Goal: Information Seeking & Learning: Understand process/instructions

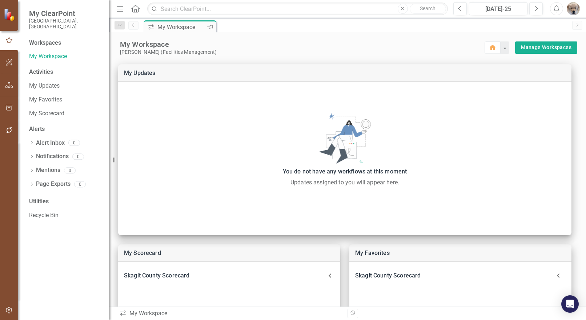
click at [175, 27] on div "My Workspace" at bounding box center [181, 27] width 48 height 9
click at [48, 96] on link "My Favorites" at bounding box center [65, 100] width 73 height 8
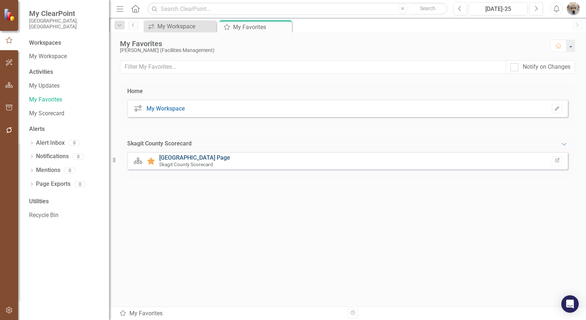
click at [205, 156] on link "[GEOGRAPHIC_DATA] Page" at bounding box center [194, 157] width 71 height 7
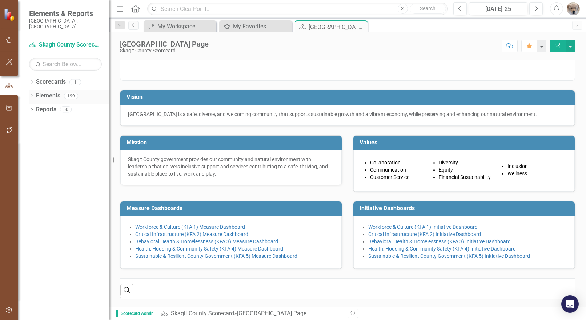
click at [31, 94] on icon "Dropdown" at bounding box center [31, 96] width 5 height 4
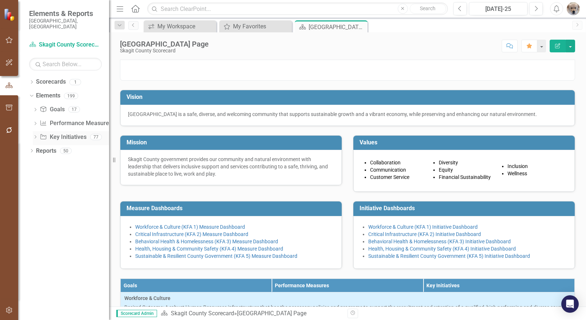
click at [35, 136] on icon "Dropdown" at bounding box center [35, 138] width 5 height 4
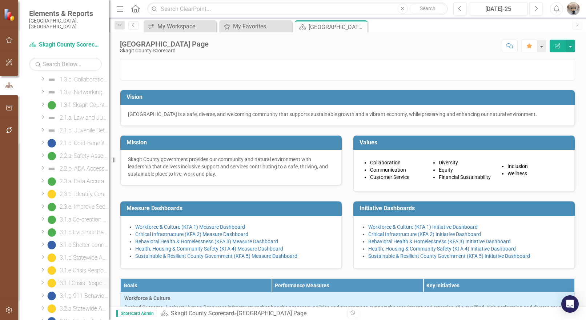
scroll to position [218, 0]
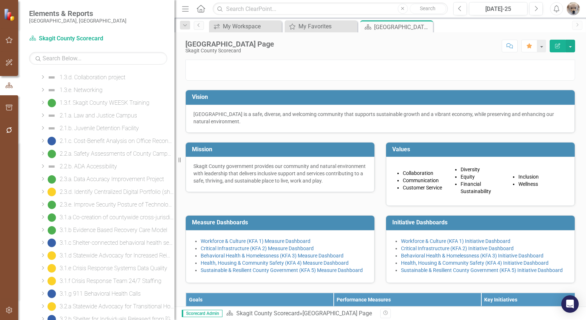
drag, startPoint x: 109, startPoint y: 211, endPoint x: 174, endPoint y: 217, distance: 65.3
click at [174, 217] on div "Resize" at bounding box center [177, 160] width 6 height 320
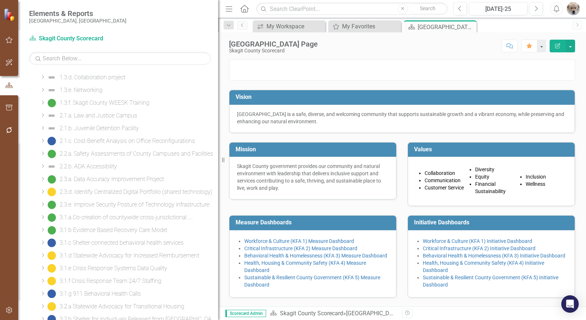
drag, startPoint x: 175, startPoint y: 199, endPoint x: 236, endPoint y: 199, distance: 61.4
click at [236, 199] on div "Elements & Reports [GEOGRAPHIC_DATA], [GEOGRAPHIC_DATA] Scorecard Skagit County…" at bounding box center [293, 160] width 586 height 320
click at [104, 178] on div "2.3.a. Data Accuracy Improvement Project" at bounding box center [112, 179] width 104 height 7
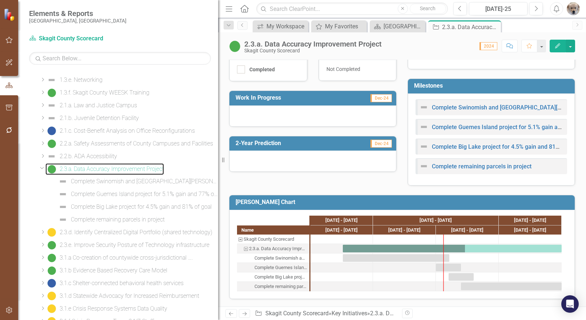
scroll to position [229, 0]
click at [94, 232] on div "2.3.d. Identify Centralized Digital Portfolio (shared technology)" at bounding box center [136, 232] width 153 height 7
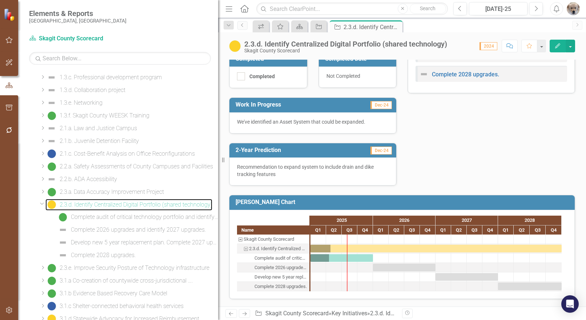
scroll to position [241, 0]
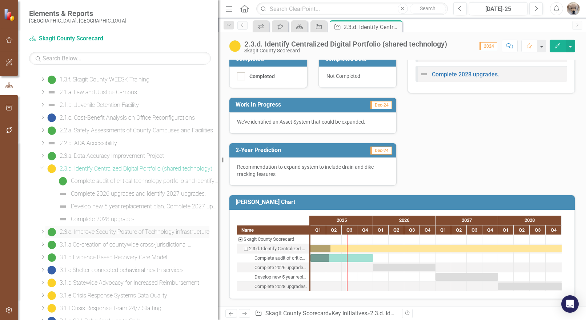
click at [97, 231] on div "2.3.e. Improve Security Posture of Technology infrastructure" at bounding box center [135, 232] width 150 height 7
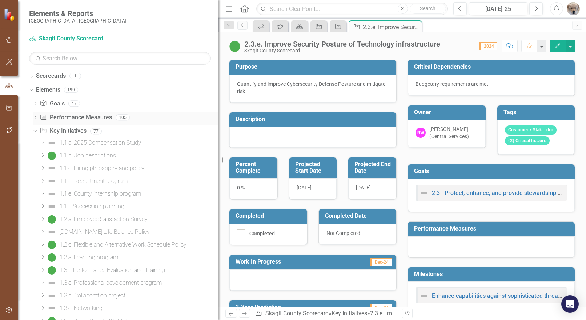
click at [33, 118] on icon "Dropdown" at bounding box center [35, 118] width 5 height 4
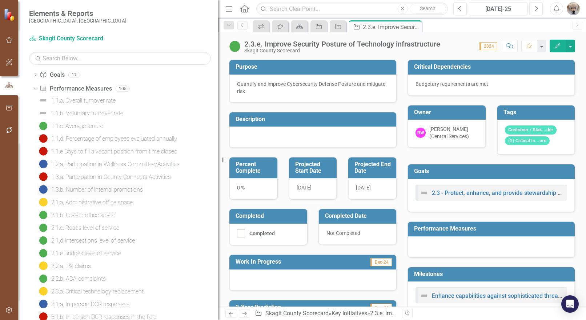
scroll to position [109, 0]
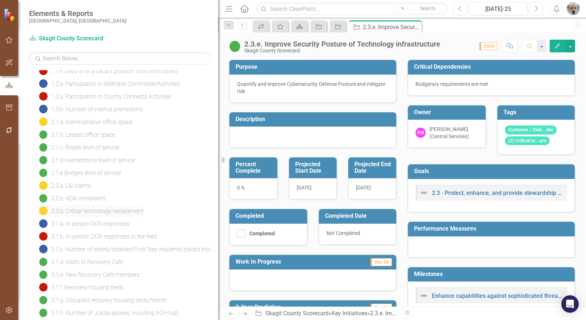
click at [76, 209] on div "2.3.a. Critical technology replacement" at bounding box center [97, 211] width 92 height 7
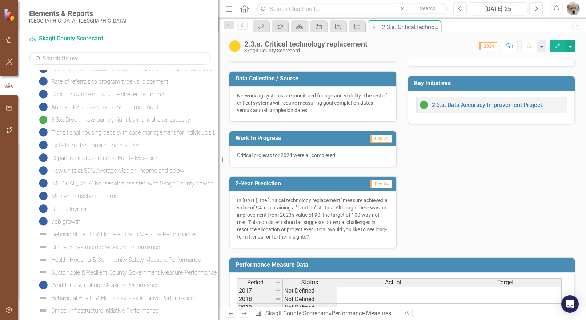
scroll to position [169, 0]
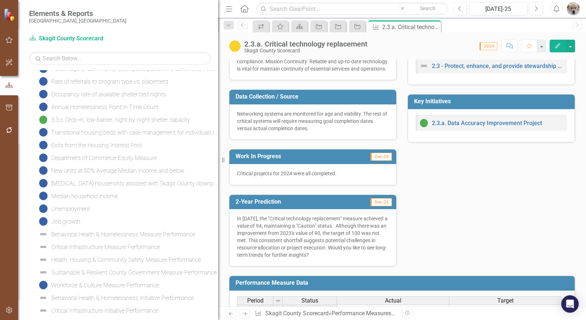
click at [557, 45] on icon "Edit" at bounding box center [557, 45] width 7 height 5
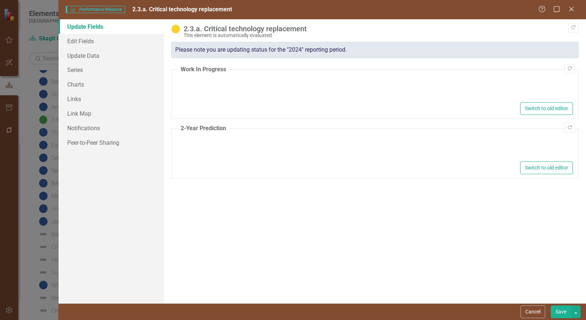
type textarea "<p>Critical projects for 2024 were all completed.</p>"
type textarea "<p>In [DATE], the "Critical technology replacement" measure achieved a value of…"
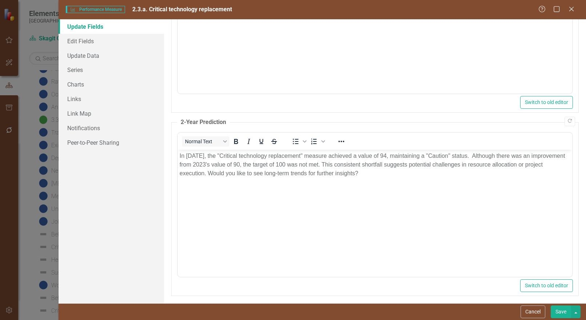
scroll to position [134, 0]
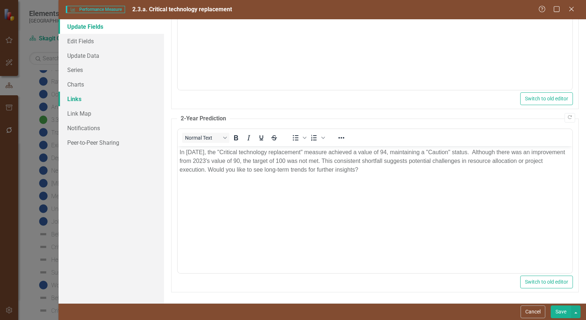
click at [74, 96] on link "Links" at bounding box center [110, 99] width 105 height 15
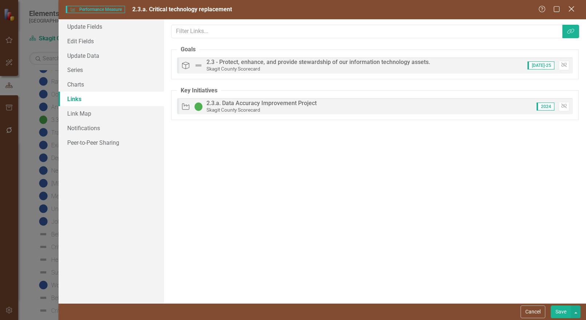
click at [571, 7] on icon "Close" at bounding box center [570, 8] width 9 height 7
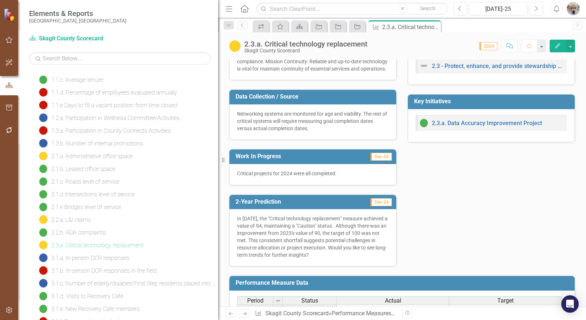
scroll to position [42, 0]
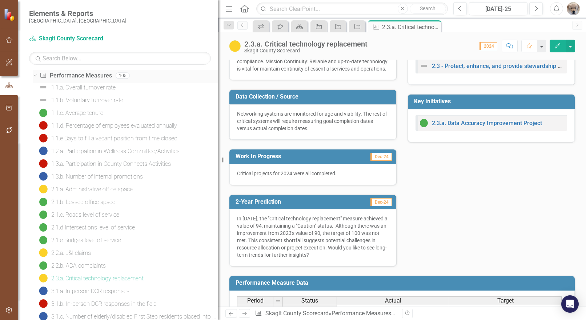
click at [35, 75] on icon "Dropdown" at bounding box center [34, 75] width 4 height 5
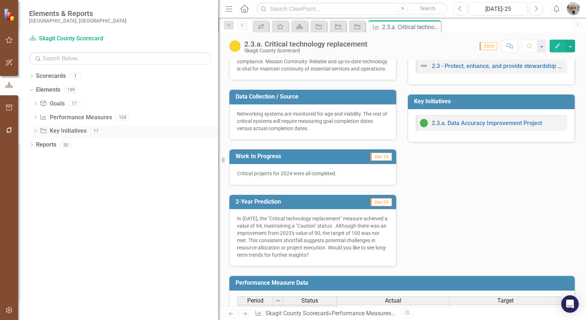
click at [35, 129] on div "Dropdown" at bounding box center [35, 132] width 5 height 6
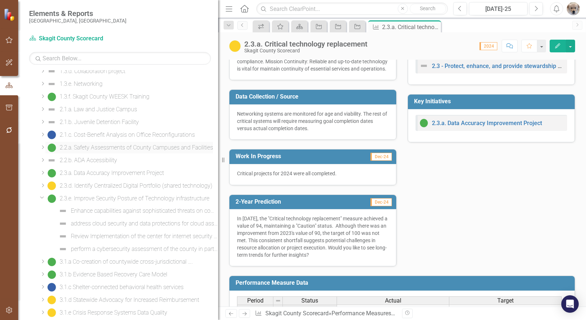
scroll to position [182, 0]
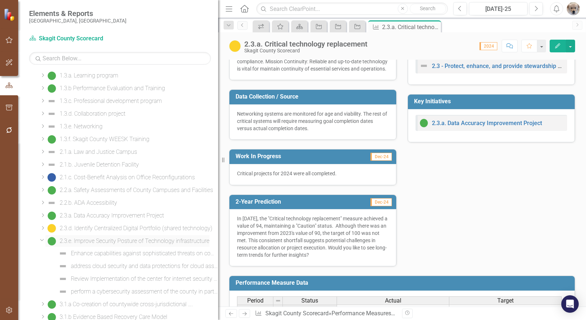
click at [113, 240] on div "2.3.e. Improve Security Posture of Technology infrastructure" at bounding box center [135, 241] width 150 height 7
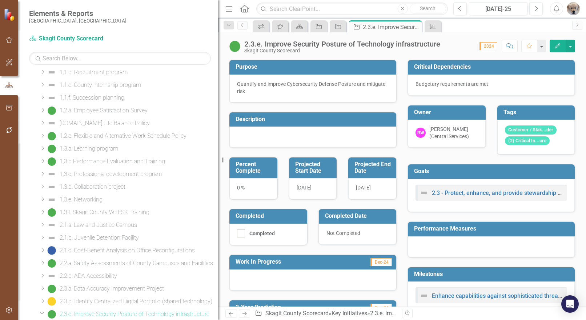
click at [559, 48] on icon "Edit" at bounding box center [557, 45] width 7 height 5
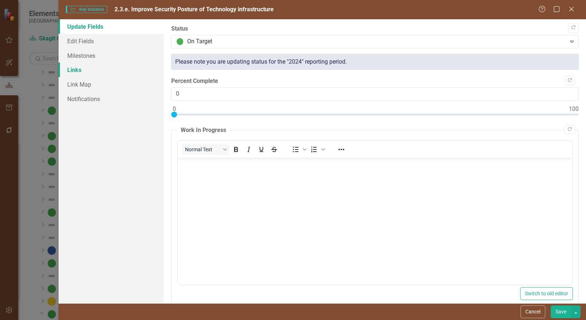
click at [74, 68] on link "Links" at bounding box center [110, 69] width 105 height 15
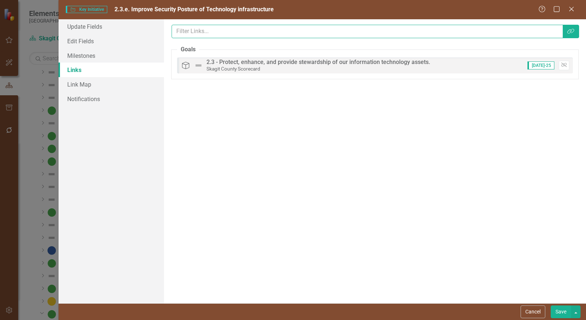
click at [214, 30] on input "text" at bounding box center [366, 31] width 391 height 13
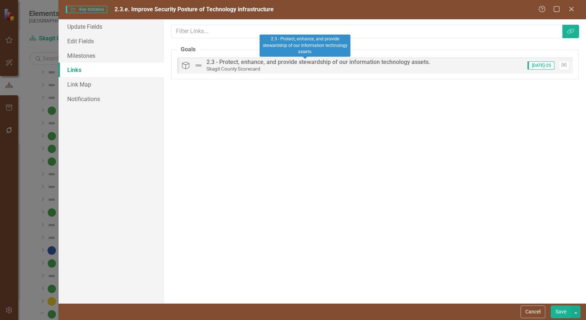
click at [372, 61] on div "2.3 - Protect, enhance, and provide stewardship of our information technology a…" at bounding box center [317, 62] width 223 height 7
click at [292, 66] on div "Skagit County Scorecard" at bounding box center [317, 68] width 223 height 7
drag, startPoint x: 292, startPoint y: 66, endPoint x: 256, endPoint y: 69, distance: 35.7
click at [291, 66] on div "Skagit County Scorecard" at bounding box center [317, 68] width 223 height 7
click at [195, 65] on img at bounding box center [198, 65] width 9 height 9
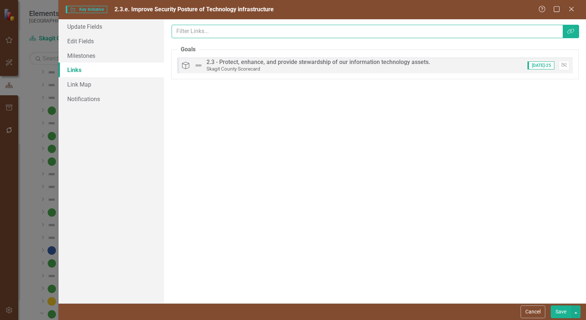
click at [320, 31] on input "text" at bounding box center [366, 31] width 391 height 13
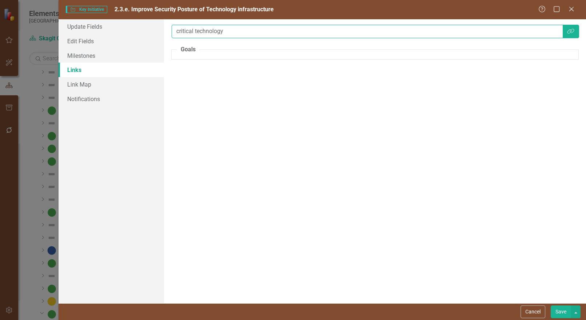
type input "critical technology"
click at [550, 305] on button "Save" at bounding box center [560, 311] width 20 height 13
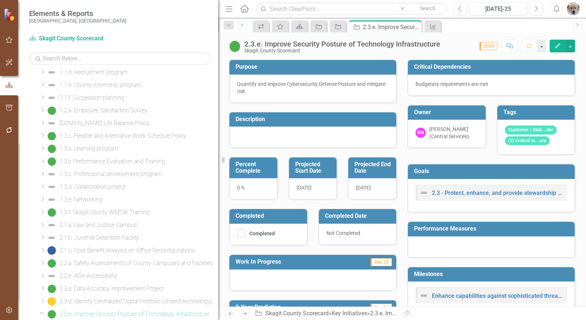
click at [424, 174] on h3 "Goals" at bounding box center [492, 171] width 157 height 7
click at [422, 195] on img at bounding box center [423, 192] width 9 height 9
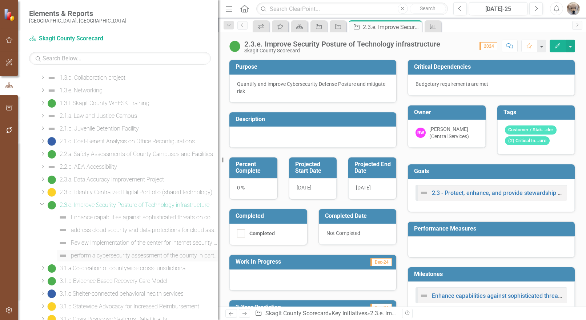
scroll to position [254, 0]
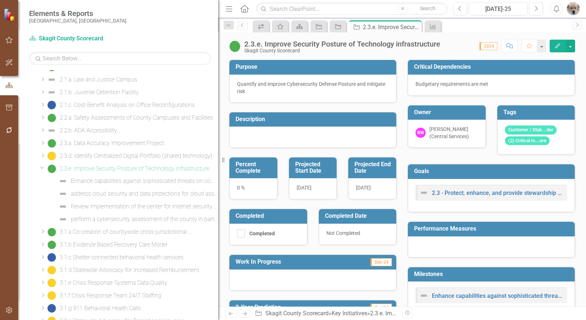
drag, startPoint x: 92, startPoint y: 168, endPoint x: 42, endPoint y: 168, distance: 49.8
click at [42, 168] on icon "Dropdown" at bounding box center [42, 167] width 4 height 5
click at [42, 168] on icon "Dropdown" at bounding box center [42, 168] width 5 height 4
click at [570, 44] on button "button" at bounding box center [569, 46] width 9 height 13
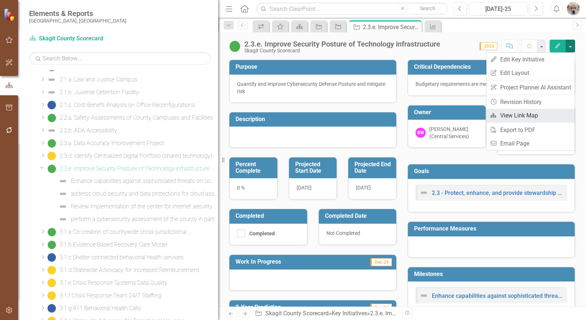
click at [520, 114] on link "Link Map View Link Map" at bounding box center [530, 115] width 88 height 13
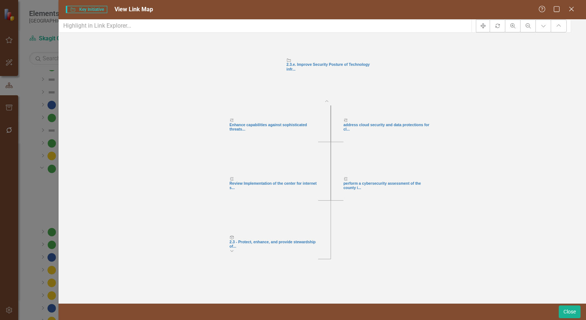
drag, startPoint x: 337, startPoint y: 69, endPoint x: 272, endPoint y: 69, distance: 65.0
click at [272, 68] on icon "Key Initiative 2.3.e. Improve Security Posture of Technology infr... Collapse C…" at bounding box center [314, 179] width 512 height 283
click at [562, 28] on icon "Collapse Chart" at bounding box center [558, 25] width 7 height 5
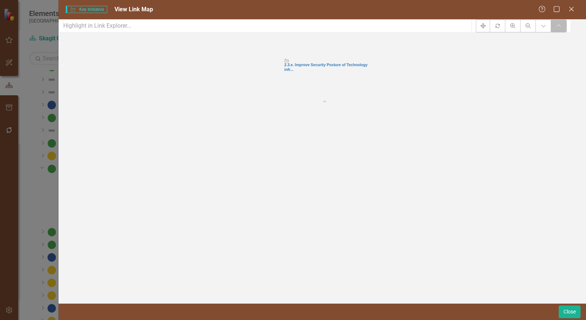
click at [566, 32] on button "Collapse Chart" at bounding box center [558, 26] width 16 height 13
click at [546, 28] on icon "Expand Chart" at bounding box center [543, 25] width 7 height 5
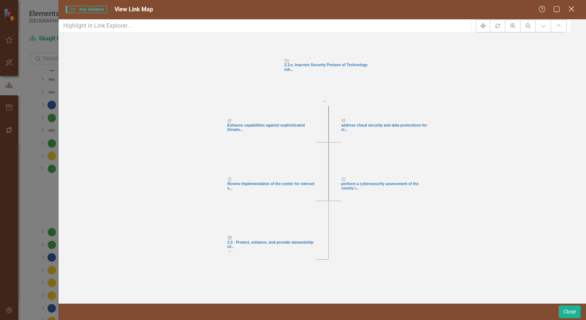
click at [572, 7] on icon "Close" at bounding box center [570, 8] width 9 height 7
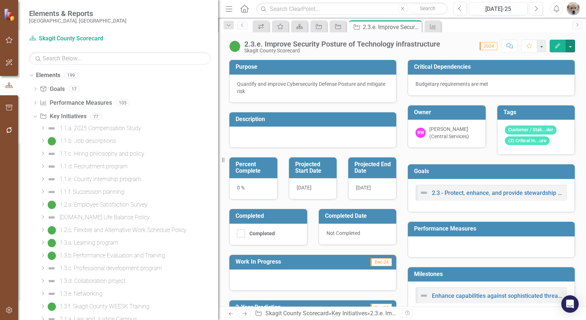
scroll to position [0, 0]
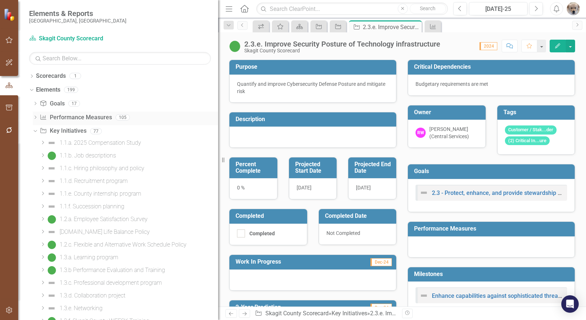
click at [36, 117] on icon "Dropdown" at bounding box center [35, 118] width 5 height 4
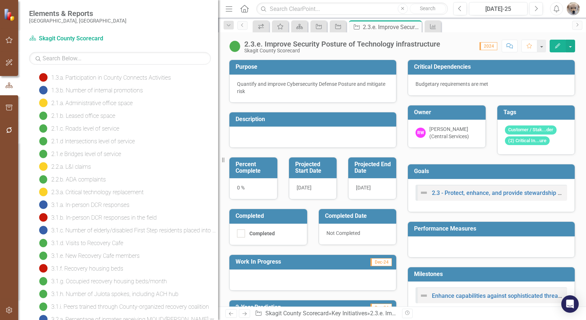
scroll to position [145, 0]
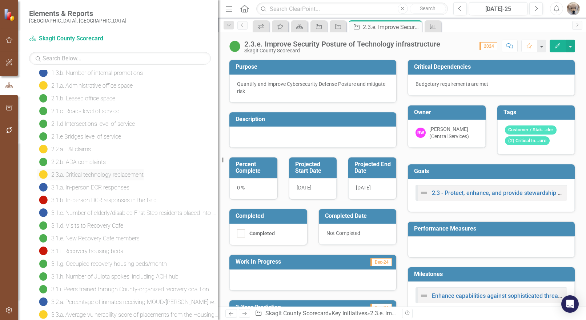
click at [96, 174] on div "2.3.a. Critical technology replacement" at bounding box center [97, 174] width 92 height 7
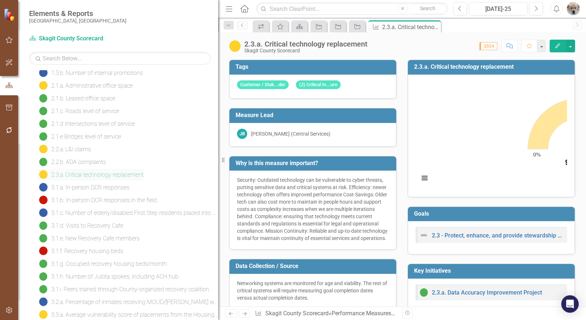
scroll to position [6, 0]
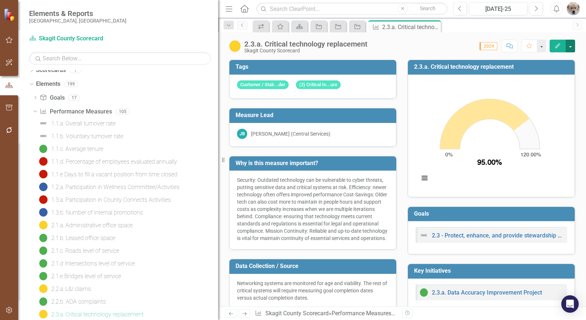
click at [570, 47] on button "button" at bounding box center [569, 46] width 9 height 13
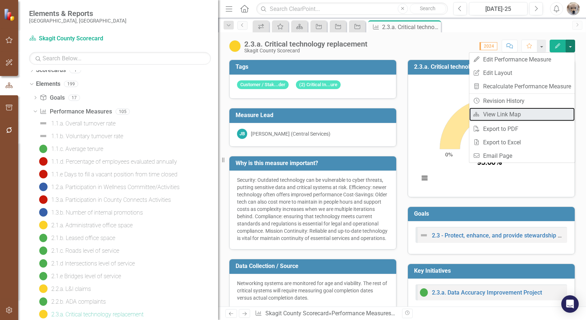
click at [485, 115] on link "Link Map View Link Map" at bounding box center [521, 114] width 105 height 13
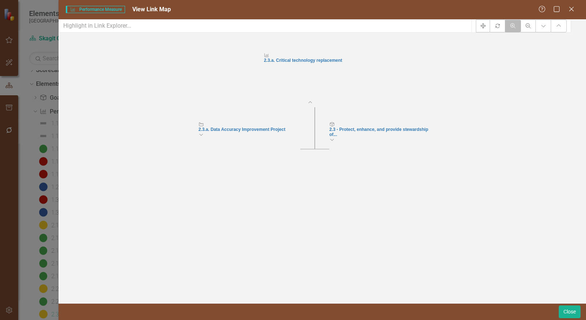
click at [516, 28] on icon "Zoom In" at bounding box center [512, 25] width 7 height 5
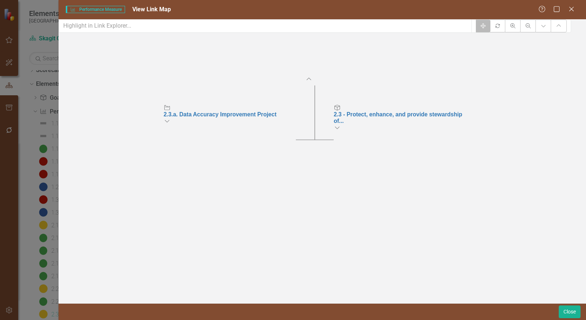
click at [485, 28] on icon "Fit" at bounding box center [482, 25] width 5 height 5
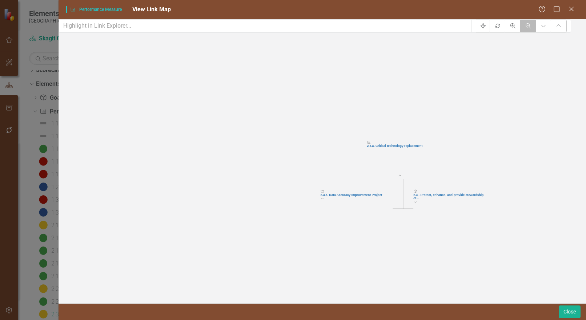
click at [531, 28] on icon "Zoom Out" at bounding box center [528, 25] width 7 height 5
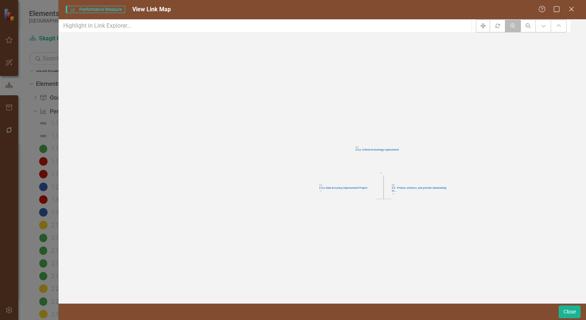
click at [516, 28] on icon "Zoom In" at bounding box center [512, 25] width 7 height 5
click at [515, 28] on icon "button" at bounding box center [512, 25] width 5 height 5
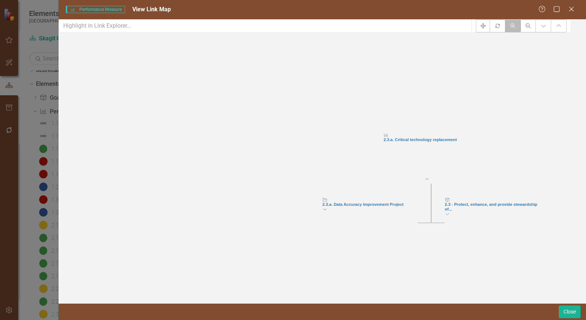
click at [515, 28] on icon "button" at bounding box center [512, 25] width 5 height 5
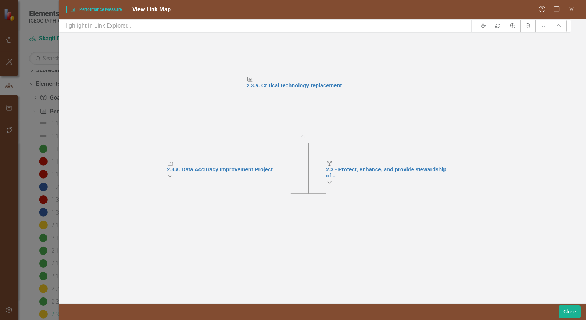
drag, startPoint x: 568, startPoint y: 151, endPoint x: 410, endPoint y: 104, distance: 164.4
click at [410, 104] on icon "Performance Measure 2.3.a. Critical technology replacement Collapse Chart Key I…" at bounding box center [314, 164] width 512 height 252
click at [101, 33] on input "text" at bounding box center [265, 25] width 413 height 13
click at [316, 149] on foreignobject "Collapse Chart" at bounding box center [309, 143] width 18 height 18
click at [316, 150] on foreignobject "Collapse Chart" at bounding box center [309, 143] width 18 height 18
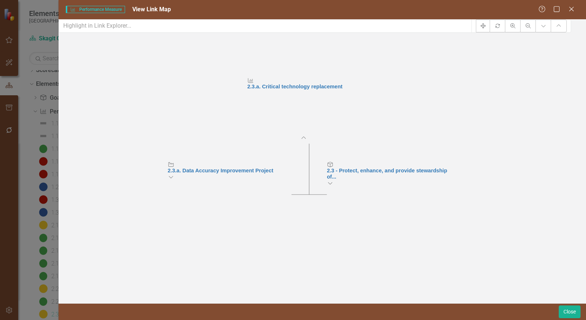
click at [316, 150] on foreignobject "Collapse Chart" at bounding box center [309, 144] width 18 height 18
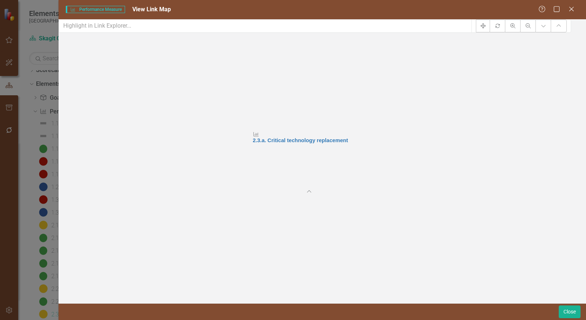
click at [323, 203] on foreignobject "Expand Chart" at bounding box center [315, 198] width 18 height 18
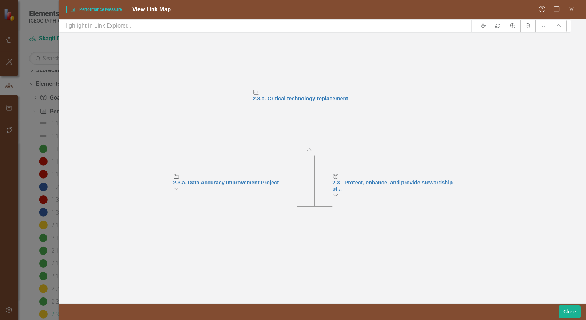
drag, startPoint x: 322, startPoint y: 211, endPoint x: 453, endPoint y: 129, distance: 155.0
click at [453, 129] on icon "Performance Measure 2.3.a. Critical technology replacement Collapse Chart Key I…" at bounding box center [314, 164] width 512 height 252
click at [541, 8] on icon "Help" at bounding box center [541, 8] width 9 height 7
click at [543, 9] on icon "Help" at bounding box center [541, 8] width 9 height 7
click at [542, 6] on icon "Help" at bounding box center [541, 8] width 9 height 7
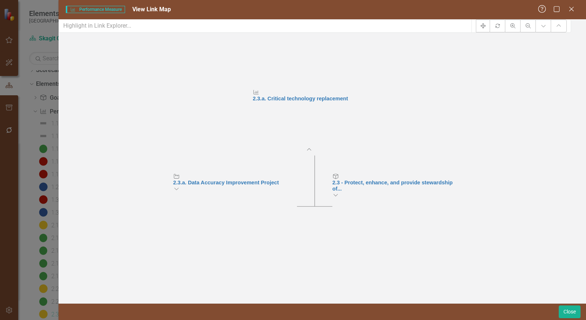
click at [541, 9] on icon "Help" at bounding box center [541, 8] width 9 height 7
drag, startPoint x: 567, startPoint y: 313, endPoint x: 560, endPoint y: 311, distance: 7.1
click at [565, 313] on button "Close" at bounding box center [569, 311] width 22 height 13
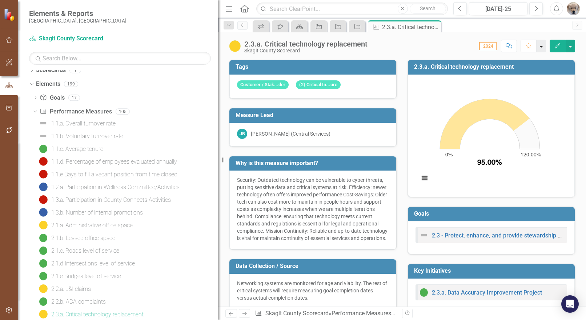
click at [541, 45] on button "button" at bounding box center [540, 46] width 9 height 13
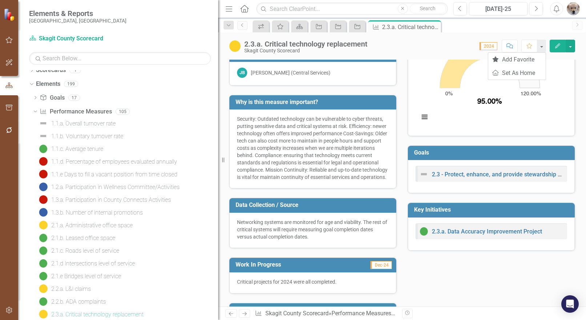
scroll to position [73, 0]
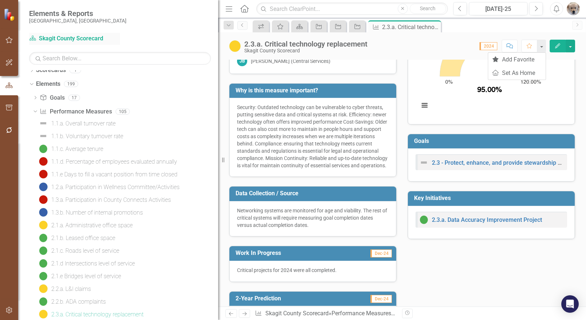
click at [31, 37] on icon "Scorecard" at bounding box center [32, 38] width 7 height 6
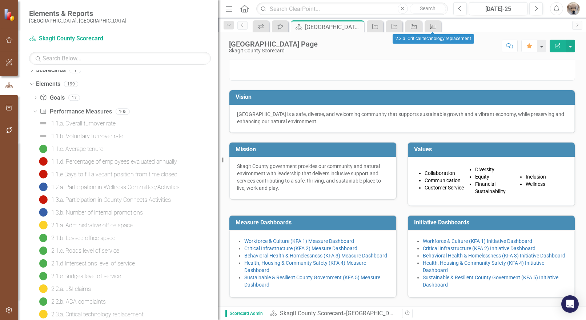
click at [431, 25] on icon "Performance Measure" at bounding box center [432, 27] width 7 height 6
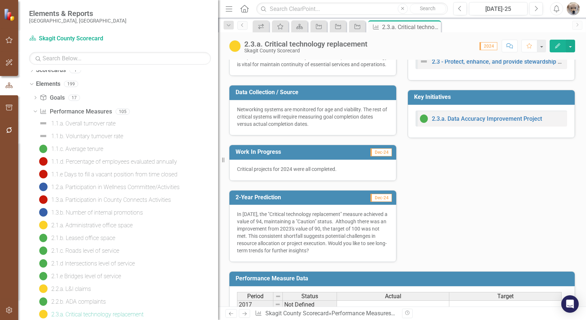
scroll to position [315, 0]
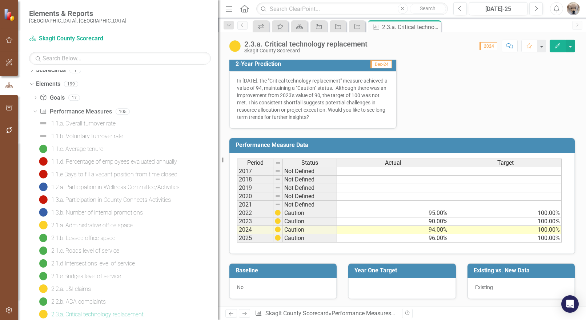
click at [244, 315] on icon "Next" at bounding box center [244, 313] width 6 height 5
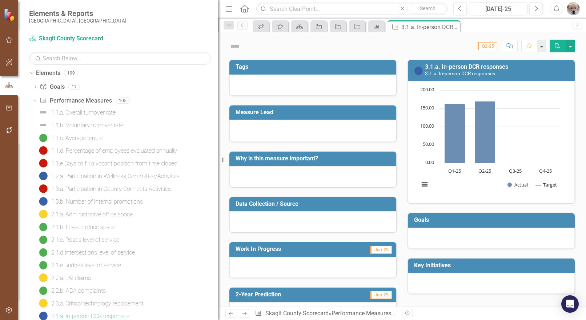
scroll to position [19, 0]
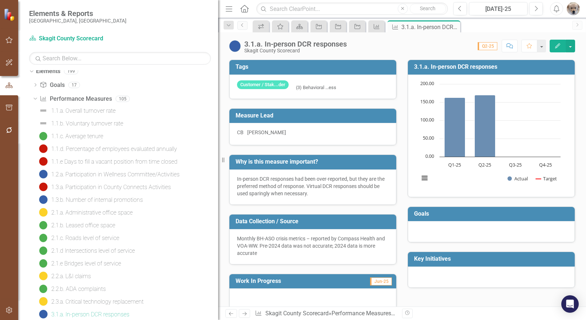
click at [244, 315] on icon "Next" at bounding box center [244, 313] width 6 height 5
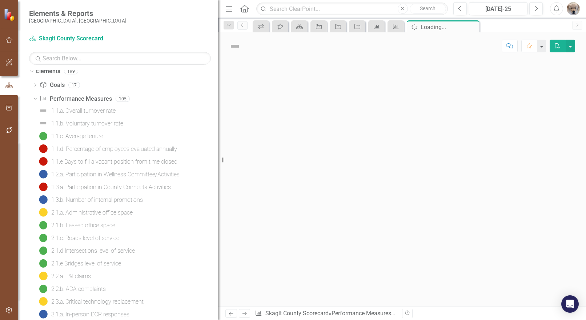
scroll to position [31, 0]
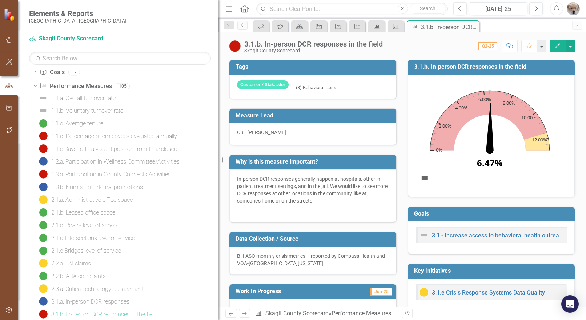
click at [230, 312] on icon at bounding box center [231, 314] width 4 height 4
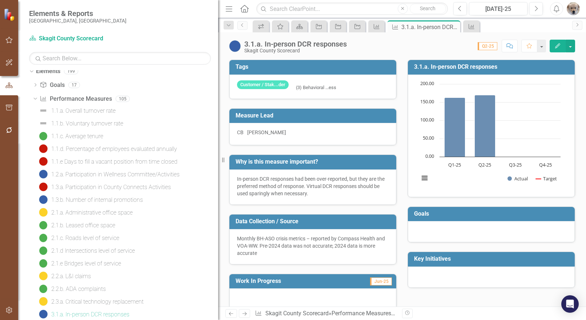
click at [230, 312] on icon at bounding box center [231, 314] width 4 height 4
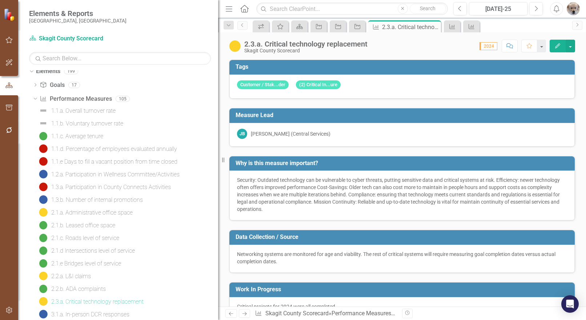
scroll to position [6, 0]
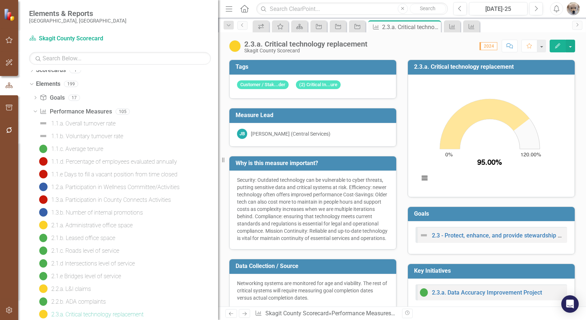
click at [230, 312] on icon at bounding box center [231, 314] width 4 height 4
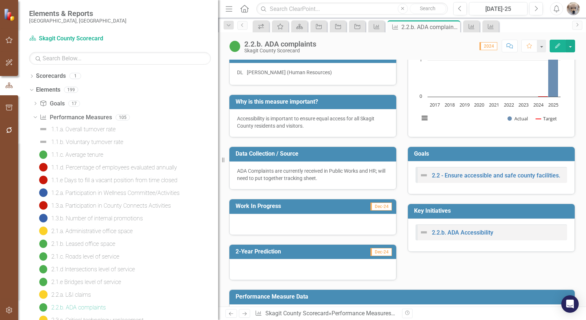
scroll to position [73, 0]
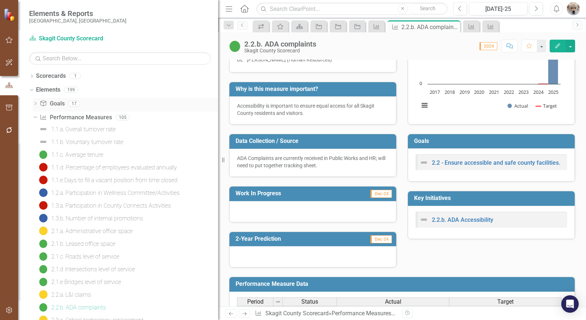
click at [35, 104] on icon "Dropdown" at bounding box center [35, 104] width 5 height 4
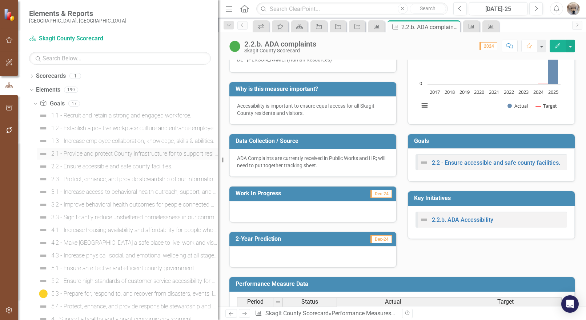
click at [78, 153] on div "2.1 - Provide and protect County infrastructure for to support resiliency, sust…" at bounding box center [134, 153] width 167 height 7
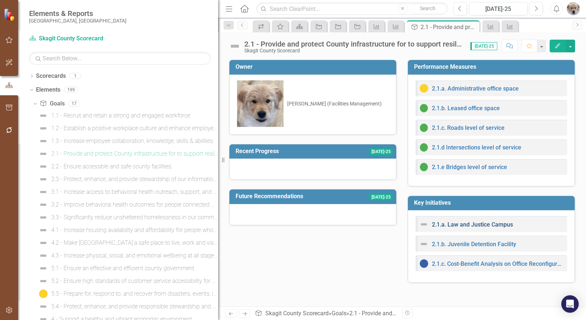
click at [482, 225] on link "2.1.a. Law and Justice Campus" at bounding box center [472, 224] width 81 height 7
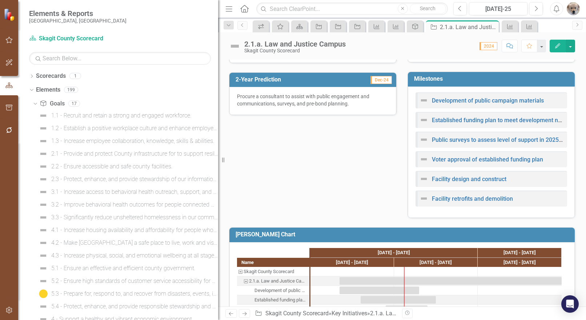
scroll to position [278, 0]
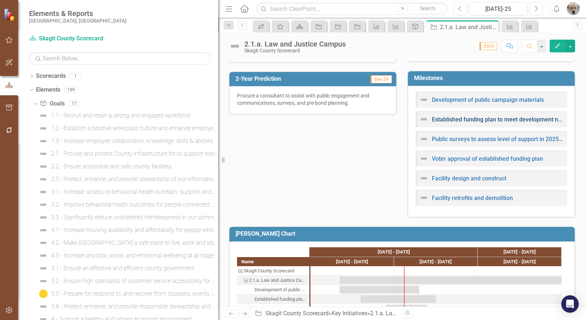
click at [467, 116] on link "Established funding plan to meet development needs" at bounding box center [501, 119] width 139 height 7
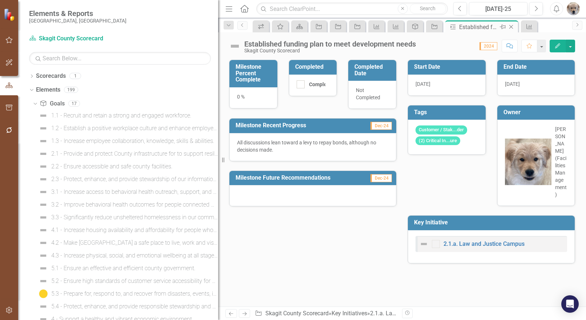
click at [512, 26] on icon "Close" at bounding box center [510, 27] width 7 height 6
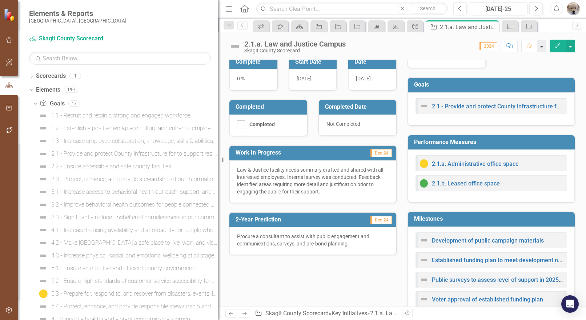
scroll to position [145, 0]
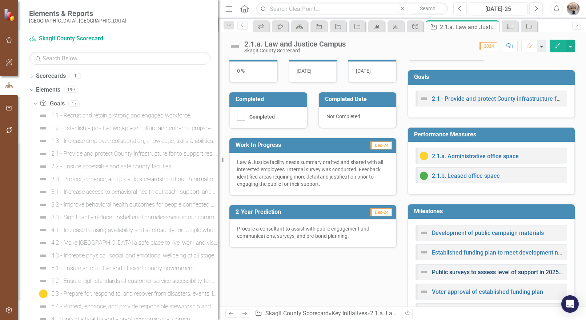
click at [457, 268] on link "Public surveys to assess level of support in 2025/2026" at bounding box center [503, 271] width 142 height 7
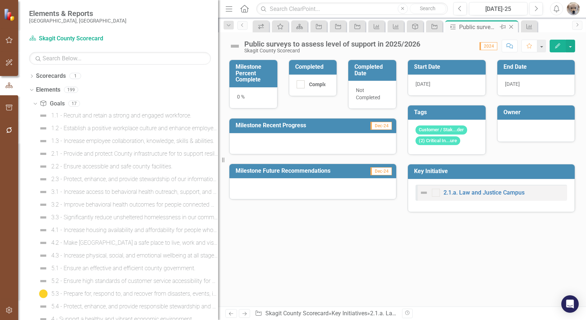
click at [512, 26] on icon at bounding box center [511, 27] width 4 height 4
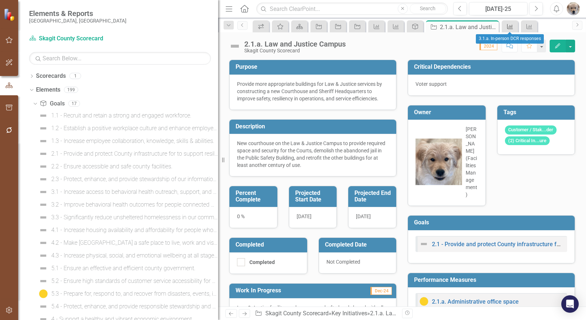
click at [512, 25] on icon at bounding box center [510, 26] width 6 height 5
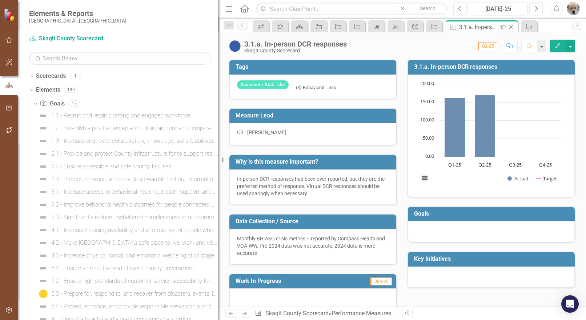
click at [512, 26] on icon "Close" at bounding box center [510, 27] width 7 height 6
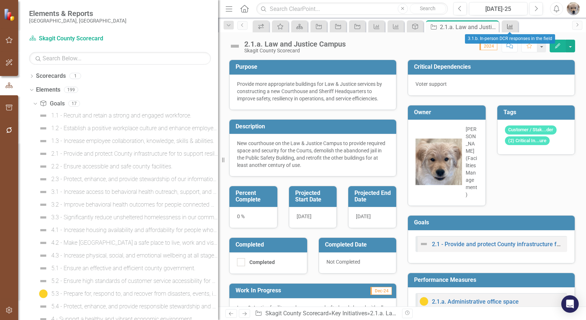
click at [512, 25] on icon "Performance Measure" at bounding box center [509, 27] width 7 height 6
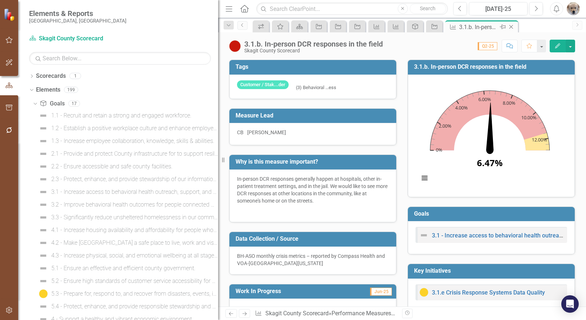
click at [512, 26] on icon "Close" at bounding box center [510, 27] width 7 height 6
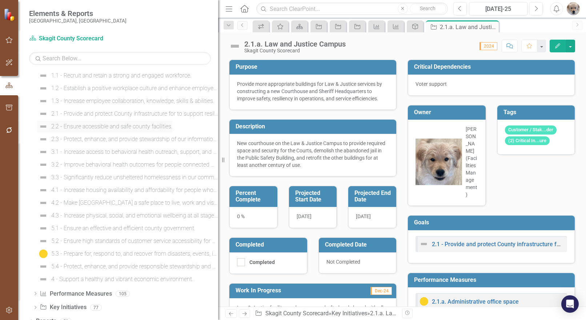
scroll to position [49, 0]
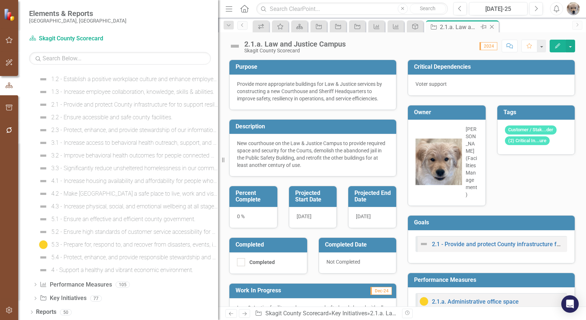
click at [493, 29] on icon "Close" at bounding box center [491, 27] width 7 height 6
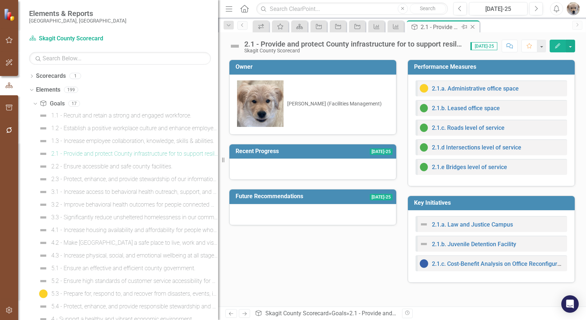
click at [474, 26] on icon "Close" at bounding box center [472, 27] width 7 height 6
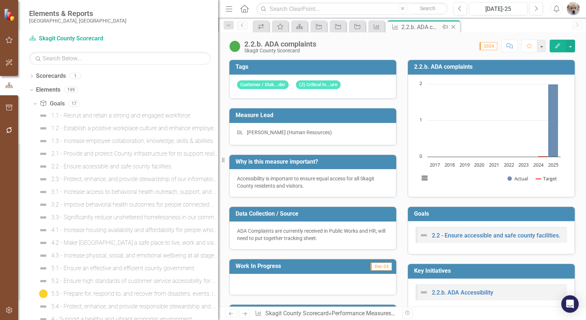
click at [457, 24] on icon "Close" at bounding box center [452, 27] width 7 height 6
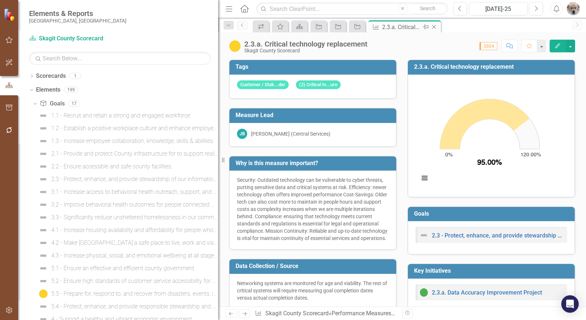
click at [437, 25] on icon "Close" at bounding box center [433, 27] width 7 height 6
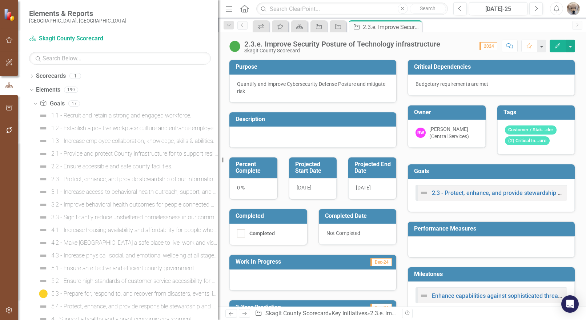
click at [0, 0] on icon at bounding box center [0, 0] width 0 height 0
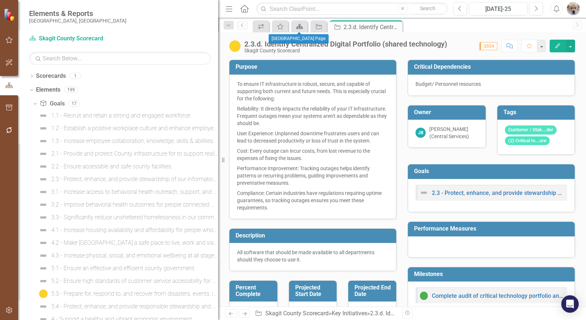
click at [299, 26] on icon at bounding box center [299, 26] width 7 height 5
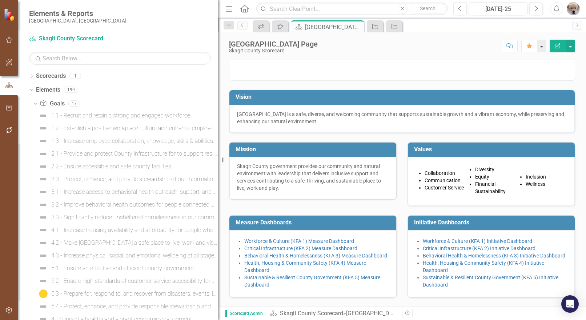
click at [509, 46] on icon "button" at bounding box center [509, 45] width 7 height 5
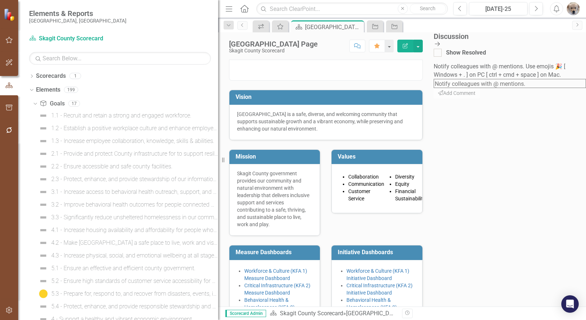
click at [441, 43] on icon "Close Discussion Bar" at bounding box center [436, 44] width 7 height 6
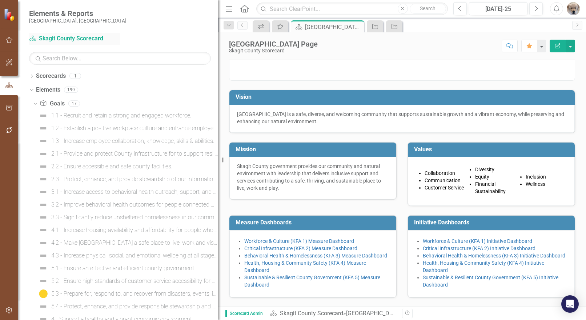
click at [58, 39] on link "Scorecard Skagit County Scorecard" at bounding box center [74, 39] width 91 height 8
click at [230, 9] on icon "button" at bounding box center [229, 8] width 7 height 5
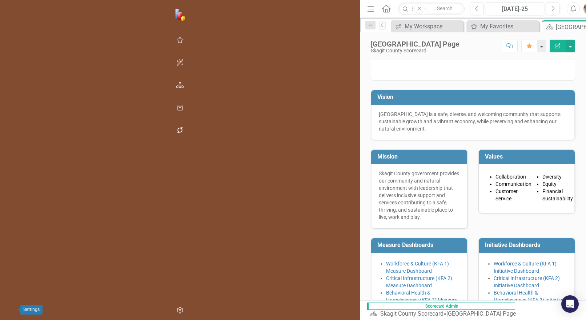
click at [176, 309] on icon "button" at bounding box center [180, 310] width 8 height 6
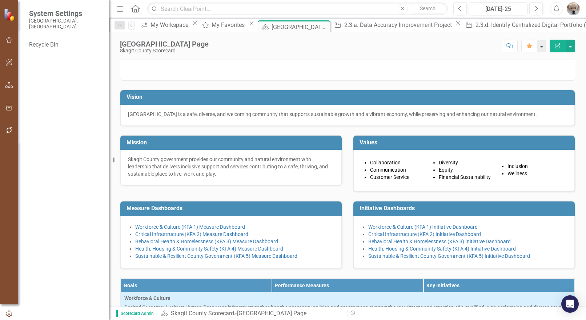
click at [134, 8] on icon "Home" at bounding box center [134, 9] width 9 height 8
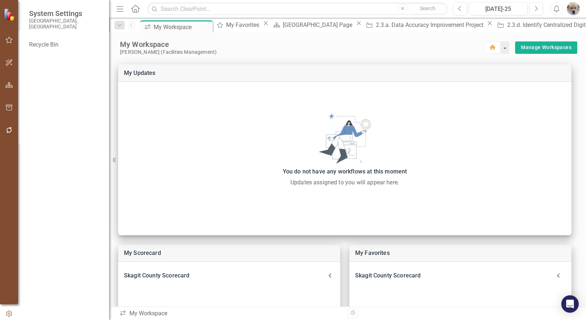
click at [120, 10] on icon "Menu" at bounding box center [119, 9] width 9 height 8
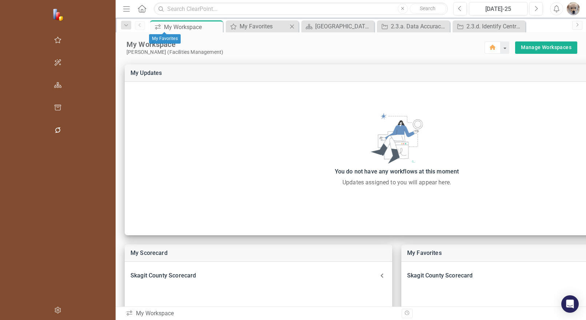
click at [288, 25] on icon "Close" at bounding box center [291, 27] width 7 height 6
click at [54, 310] on icon "button" at bounding box center [58, 310] width 8 height 6
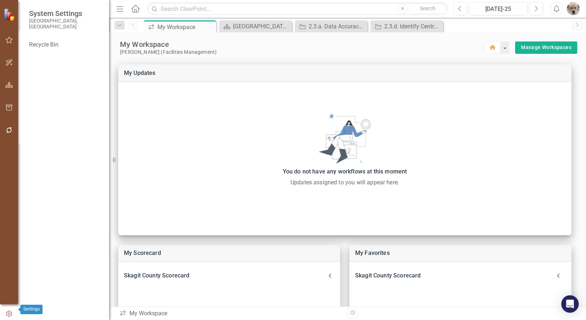
click at [7, 310] on icon "button" at bounding box center [9, 313] width 8 height 7
click at [6, 85] on icon "button" at bounding box center [9, 85] width 8 height 6
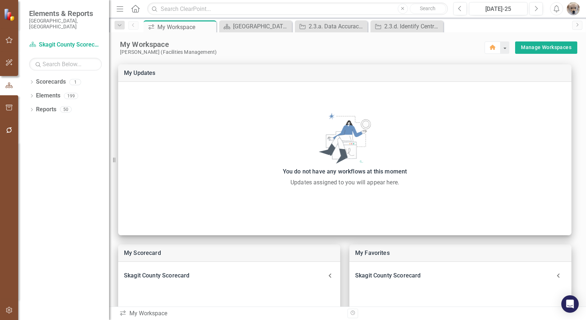
click at [401, 10] on icon "Close" at bounding box center [402, 9] width 3 height 4
click at [64, 41] on link "Scorecard Skagit County Scorecard" at bounding box center [65, 45] width 73 height 8
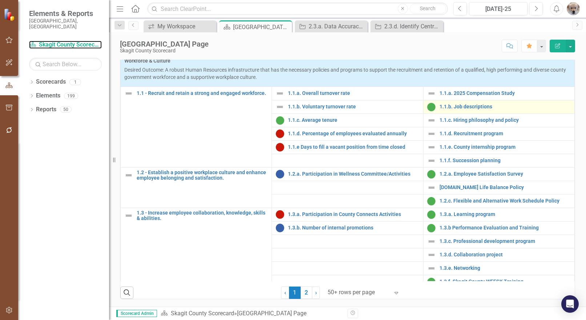
scroll to position [299, 0]
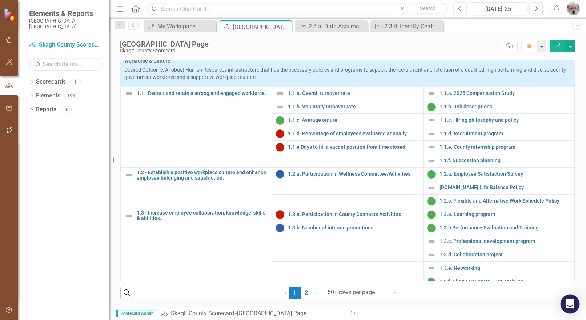
click at [569, 303] on icon "Open Intercom Messenger" at bounding box center [569, 303] width 8 height 9
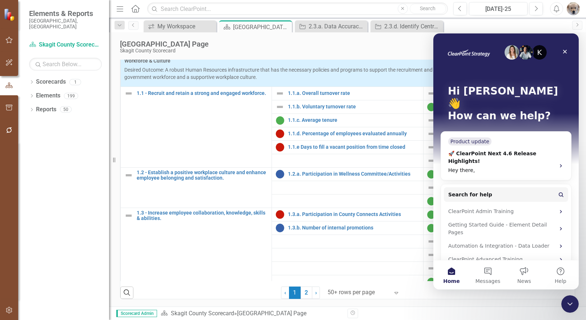
scroll to position [0, 0]
click at [509, 141] on div "K Hi [PERSON_NAME] 👋 How can we help?" at bounding box center [505, 104] width 131 height 143
click at [558, 279] on span "Help" at bounding box center [560, 280] width 12 height 5
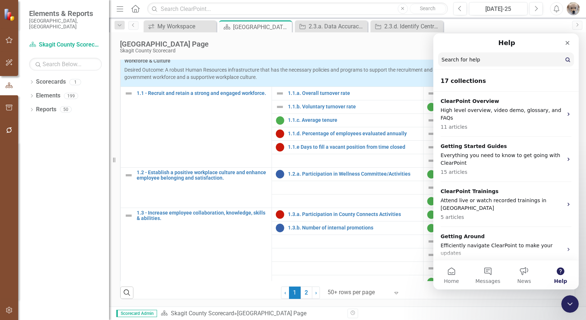
click at [485, 63] on input "Search for help" at bounding box center [506, 59] width 136 height 14
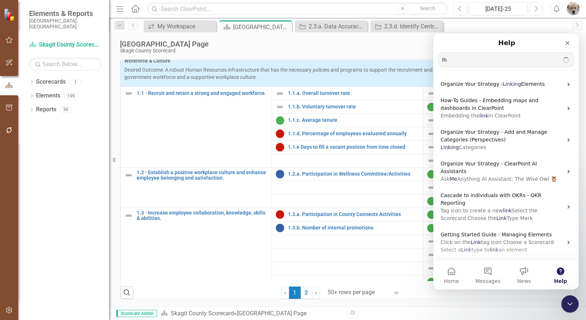
type input "l"
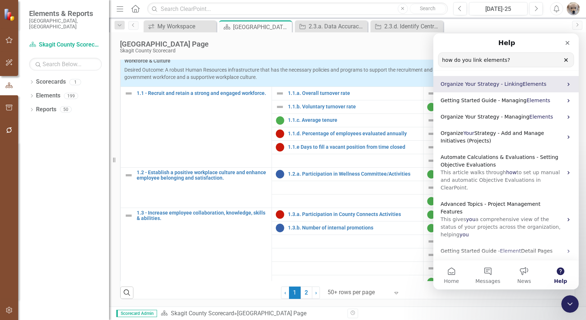
type input "how do you link elements?"
click at [567, 84] on icon "Intercom messenger" at bounding box center [568, 83] width 2 height 3
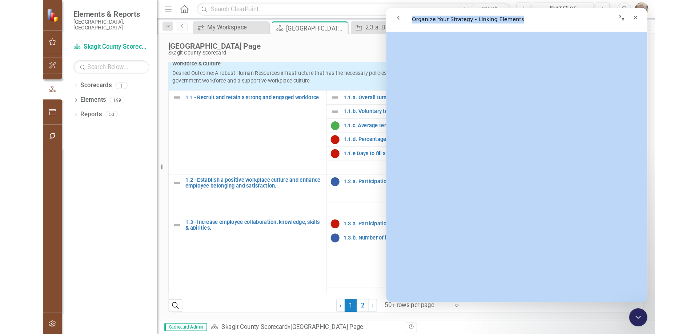
scroll to position [80, 0]
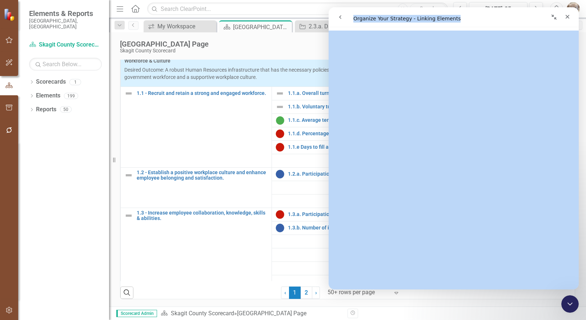
drag, startPoint x: 421, startPoint y: 15, endPoint x: 574, endPoint y: 41, distance: 155.7
click at [574, 41] on div "Organize Your Strategy - Linking Elements Organize Your Strategy - Linking Elem…" at bounding box center [453, 148] width 250 height 282
click at [486, 21] on div "Intercom messenger" at bounding box center [514, 17] width 117 height 14
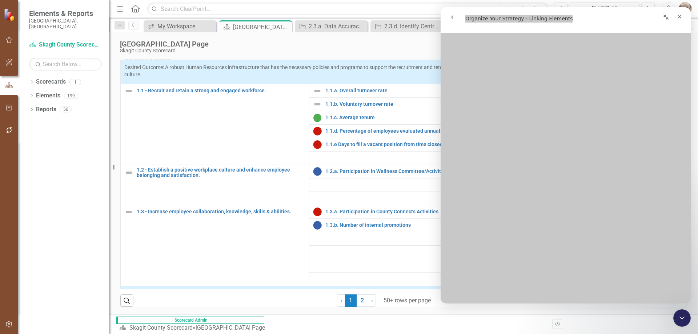
scroll to position [0, 0]
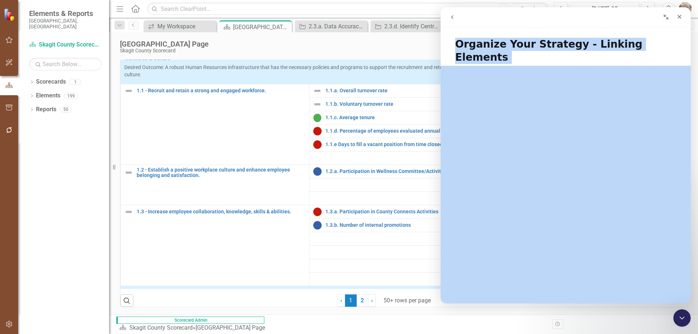
click at [585, 47] on h1 "Organize Your Strategy - Linking Elements" at bounding box center [565, 48] width 250 height 35
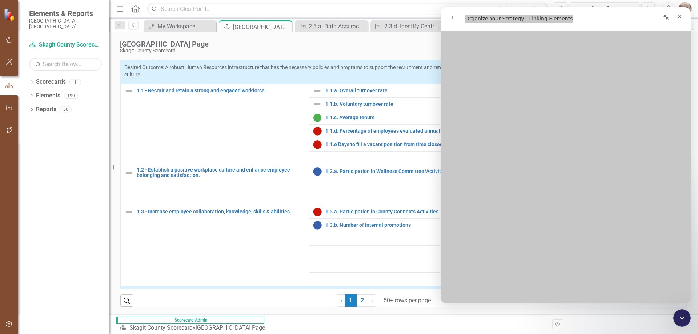
scroll to position [73, 0]
click at [31, 94] on icon "Dropdown" at bounding box center [31, 96] width 5 height 4
click at [7, 16] on img at bounding box center [10, 14] width 13 height 13
click at [118, 24] on icon "Dropdown" at bounding box center [119, 25] width 7 height 5
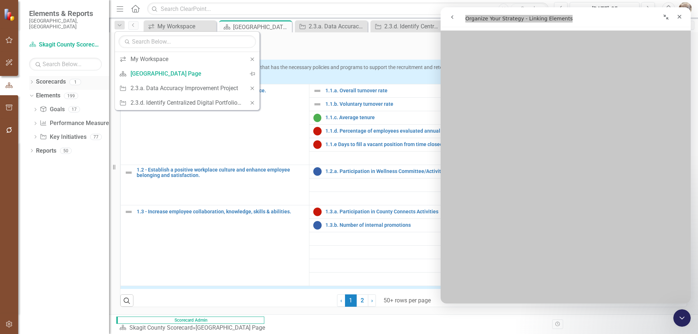
click at [31, 81] on icon "Dropdown" at bounding box center [31, 83] width 5 height 4
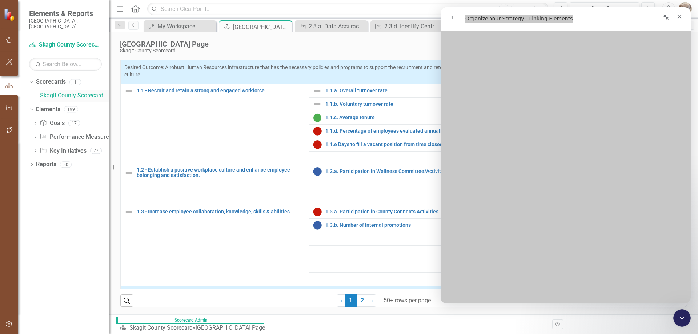
click at [66, 92] on link "Skagit County Scorecard" at bounding box center [74, 96] width 69 height 8
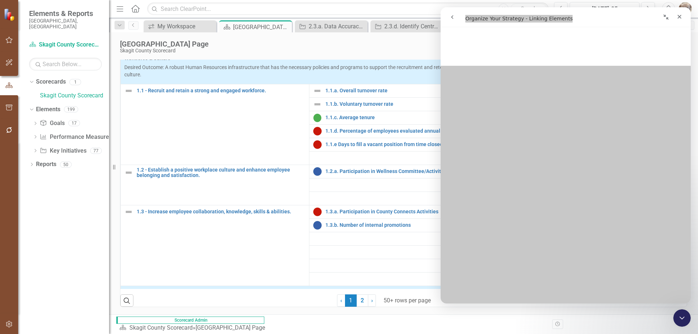
scroll to position [543, 0]
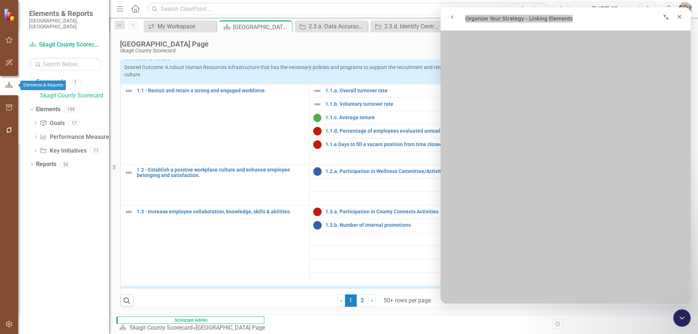
click at [6, 84] on icon "button" at bounding box center [9, 85] width 8 height 7
click at [10, 86] on icon "button" at bounding box center [9, 85] width 8 height 7
click at [61, 183] on div "Dropdown Scorecards 1 Skagit County Scorecard Dropdown Elements 199 Dropdown Go…" at bounding box center [63, 205] width 91 height 258
click at [29, 105] on div "Dropdown Scorecards 1 Skagit County Scorecard Dropdown Elements 199 Dropdown Go…" at bounding box center [63, 205] width 91 height 258
click at [31, 106] on icon "Dropdown" at bounding box center [31, 108] width 4 height 5
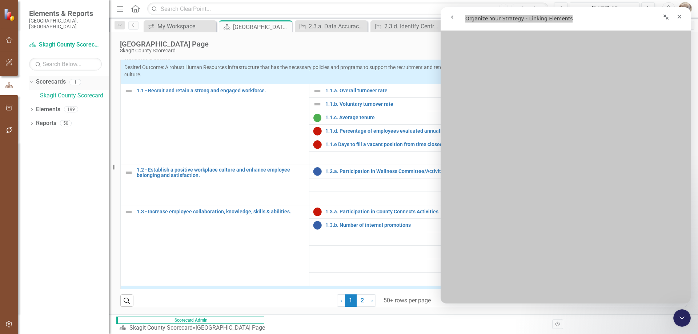
click at [34, 81] on div "Dropdown" at bounding box center [31, 83] width 5 height 4
click at [10, 62] on icon "button" at bounding box center [9, 63] width 8 height 6
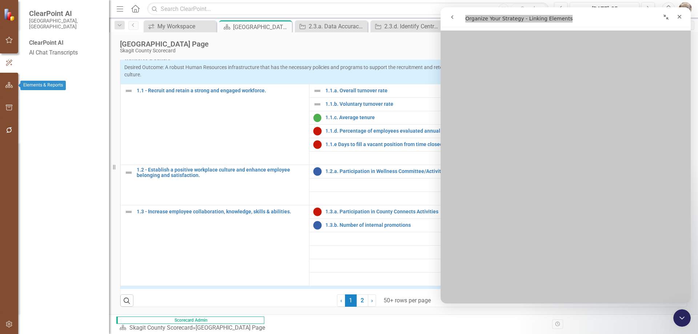
click at [8, 87] on icon "button" at bounding box center [9, 85] width 8 height 6
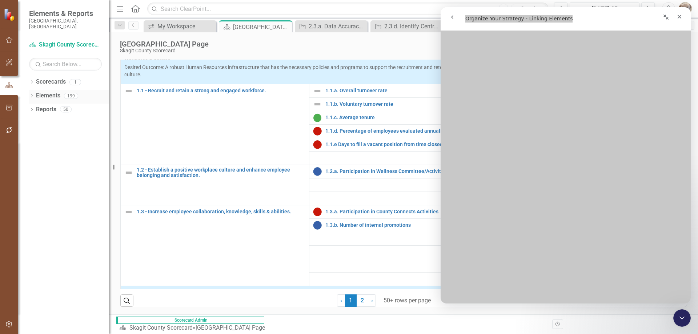
click at [45, 92] on link "Elements" at bounding box center [48, 96] width 24 height 8
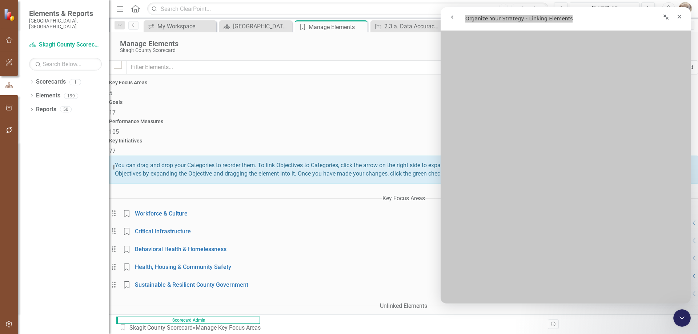
click at [585, 238] on icon "Edit" at bounding box center [665, 240] width 4 height 4
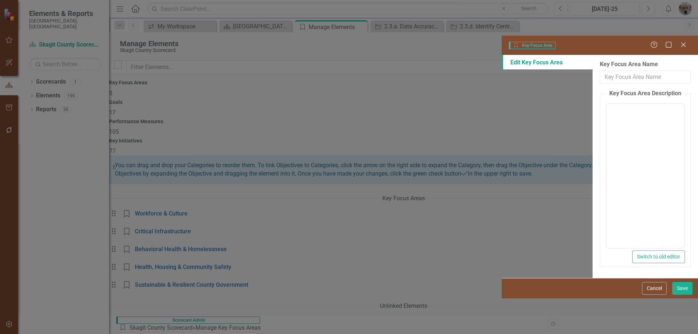
type input "Critical Infrastructure"
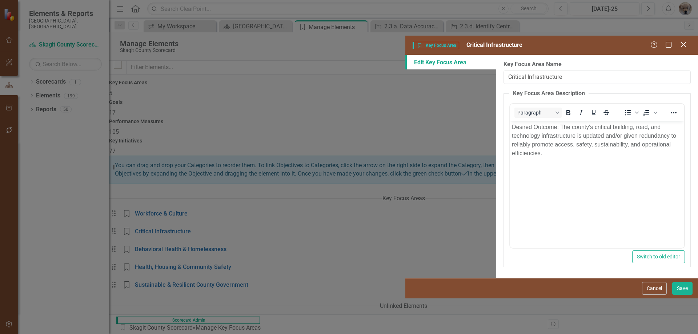
click at [585, 41] on icon "Close" at bounding box center [682, 44] width 9 height 7
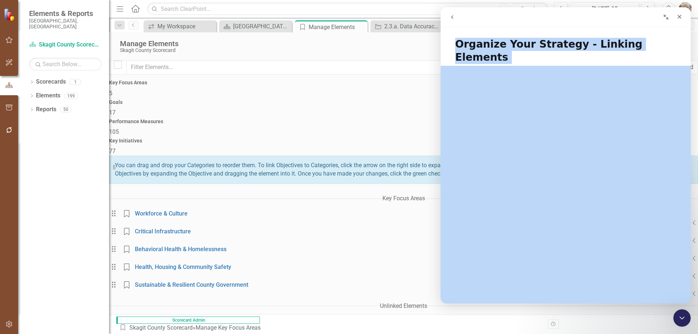
click at [450, 18] on icon "go back" at bounding box center [452, 17] width 6 height 6
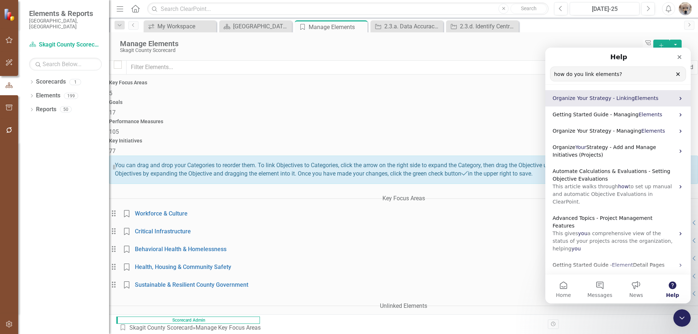
click at [585, 98] on span "Organize Your Strategy - Linking" at bounding box center [593, 98] width 82 height 6
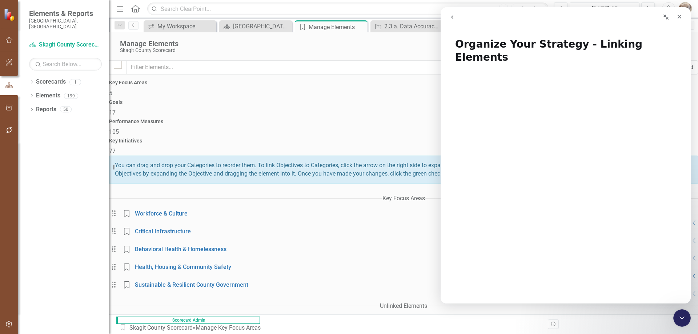
drag, startPoint x: 24, startPoint y: 0, endPoint x: 48, endPoint y: 173, distance: 174.2
click at [48, 173] on div "Dropdown Scorecards 1 Skagit County Scorecard Dropdown Elements 199 Dropdown Go…" at bounding box center [63, 205] width 91 height 258
click at [32, 94] on icon "Dropdown" at bounding box center [31, 96] width 5 height 4
click at [185, 85] on h4 "Key Focus Areas" at bounding box center [403, 82] width 589 height 5
click at [68, 41] on link "Scorecard Skagit County Scorecard" at bounding box center [65, 45] width 73 height 8
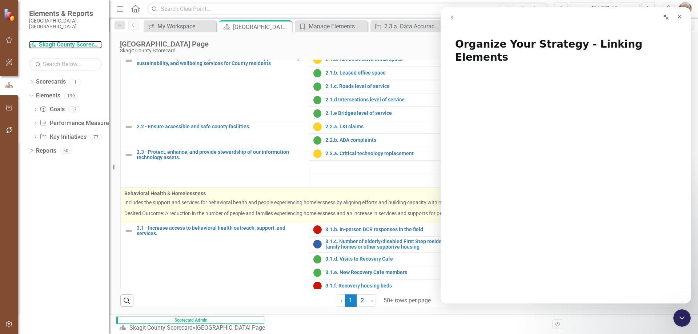
scroll to position [291, 0]
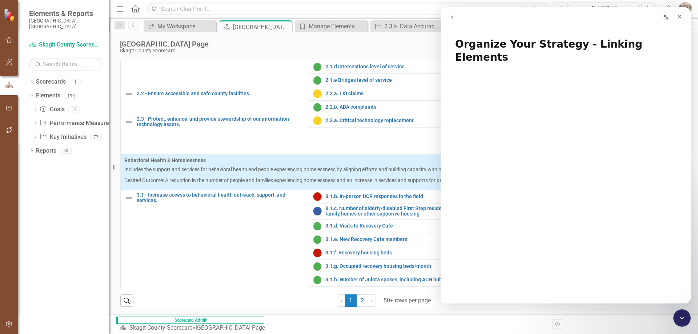
click at [585, 18] on icon "Collapse window" at bounding box center [665, 17] width 5 height 5
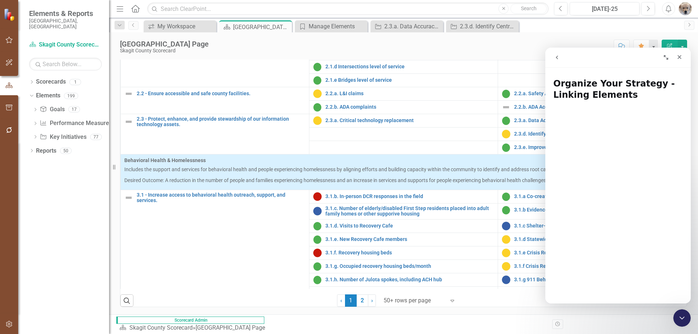
drag, startPoint x: 645, startPoint y: 56, endPoint x: 595, endPoint y: 52, distance: 50.7
click at [578, 60] on div "Intercom messenger" at bounding box center [618, 57] width 136 height 14
click at [585, 53] on div "Close" at bounding box center [678, 56] width 13 height 13
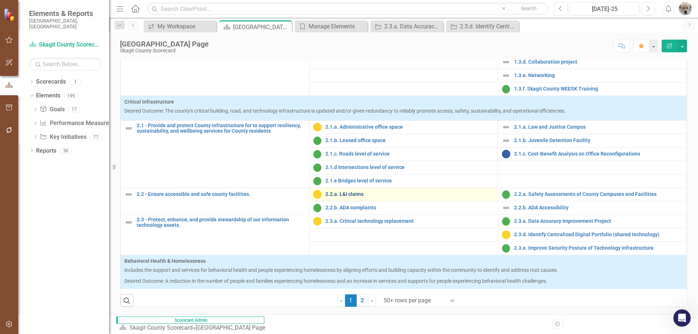
scroll to position [218, 0]
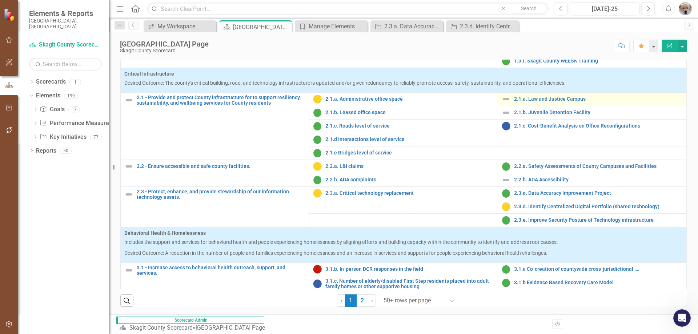
click at [0, 0] on link "Edit Edit Key Initiative" at bounding box center [0, 0] width 0 height 0
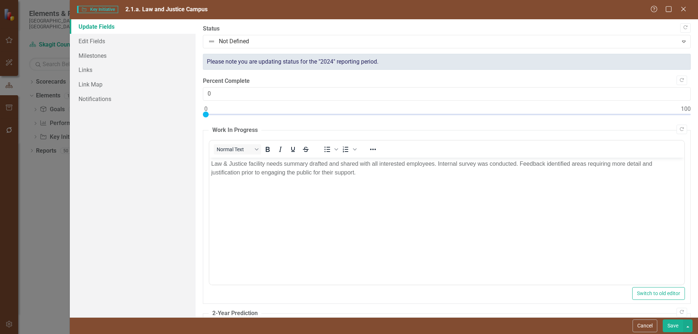
scroll to position [0, 0]
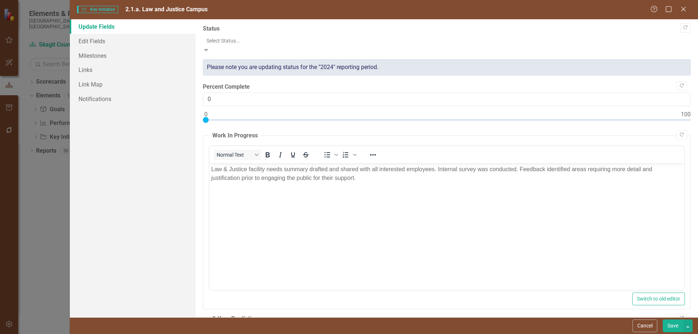
click at [278, 41] on div at bounding box center [446, 40] width 480 height 9
click at [83, 69] on link "Links" at bounding box center [133, 69] width 126 height 15
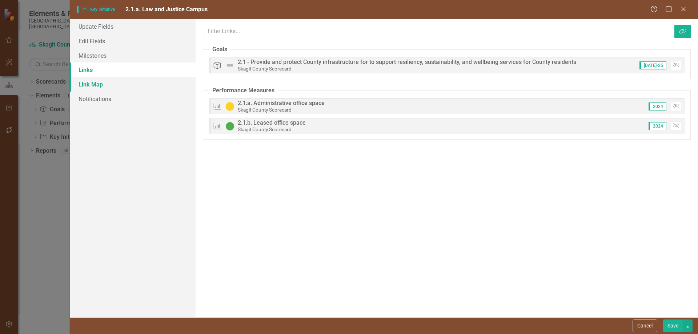
click at [95, 84] on link "Link Map" at bounding box center [133, 84] width 126 height 15
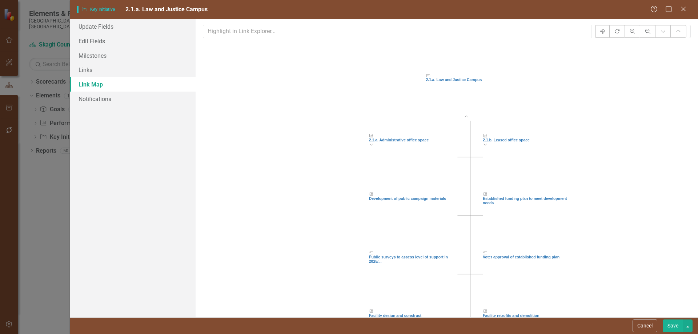
click at [487, 146] on icon "Expand Chart" at bounding box center [484, 144] width 5 height 4
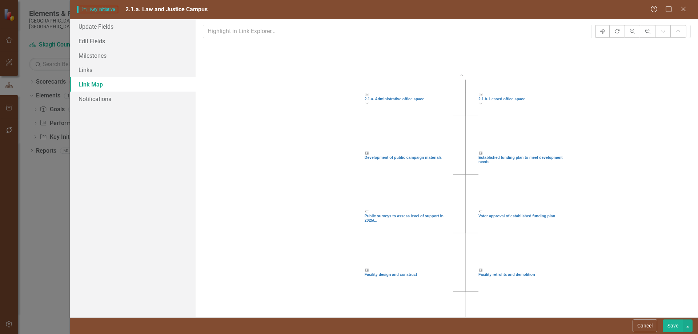
drag, startPoint x: 625, startPoint y: 189, endPoint x: 621, endPoint y: 148, distance: 41.6
click at [585, 148] on icon "Key Initiative 2.1.a. Law and Justice Campus Collapse Chart Performance Measure…" at bounding box center [446, 193] width 487 height 298
click at [88, 67] on link "Links" at bounding box center [133, 69] width 126 height 15
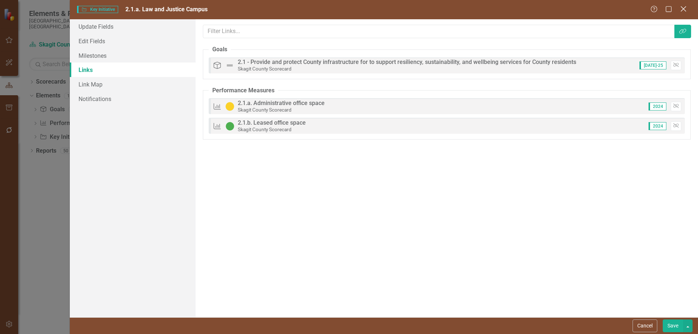
click at [585, 8] on icon "Close" at bounding box center [682, 8] width 9 height 7
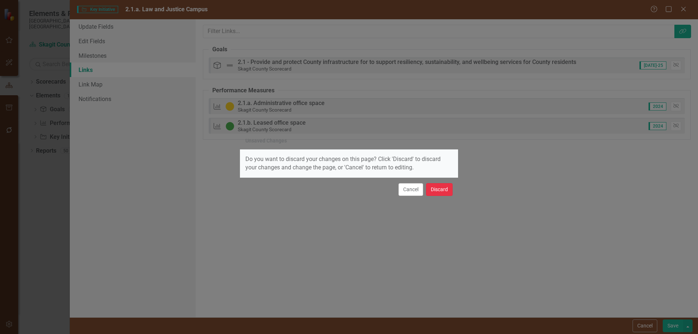
click at [434, 188] on button "Discard" at bounding box center [439, 189] width 27 height 13
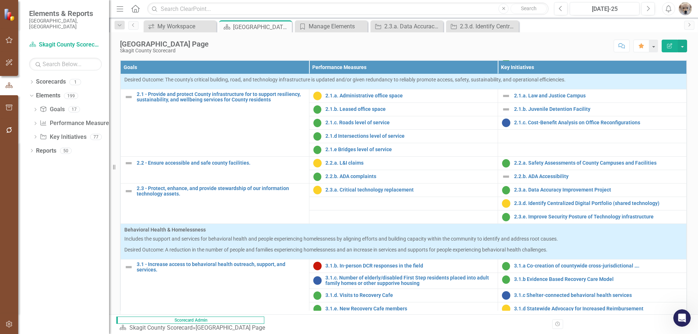
scroll to position [254, 0]
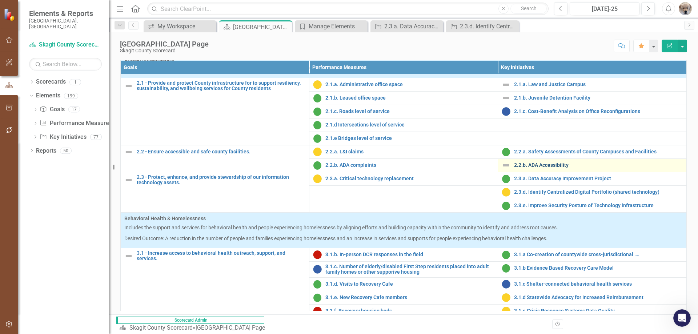
click at [539, 168] on link "2.2.b. ADA Accessibility" at bounding box center [598, 164] width 169 height 5
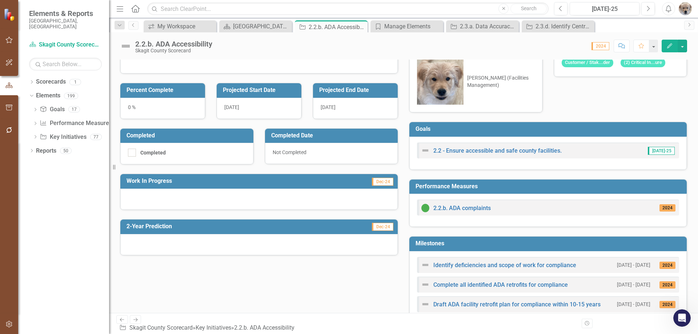
scroll to position [175, 0]
